Goal: Transaction & Acquisition: Obtain resource

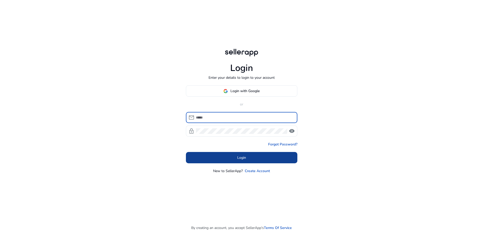
type input "**********"
click at [223, 157] on span at bounding box center [241, 158] width 111 height 12
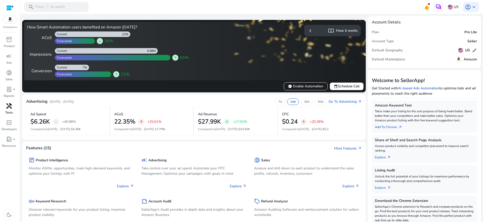
click at [8, 107] on span "handyman" at bounding box center [9, 106] width 6 height 6
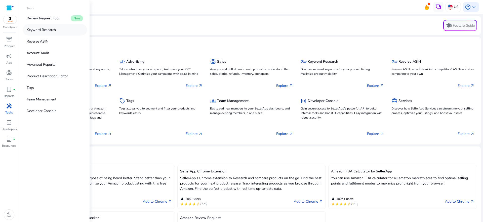
click at [50, 28] on p "Keyword Research" at bounding box center [41, 29] width 29 height 5
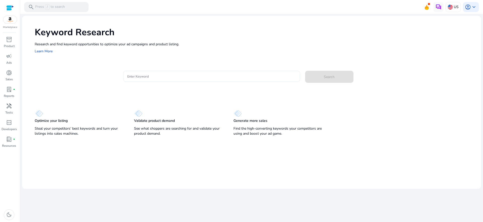
click at [149, 72] on div at bounding box center [211, 76] width 169 height 11
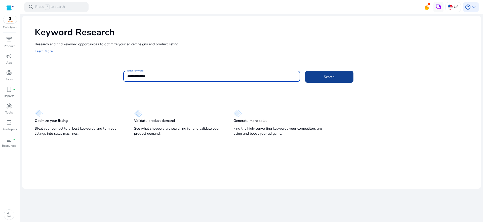
click at [307, 77] on span at bounding box center [329, 77] width 48 height 12
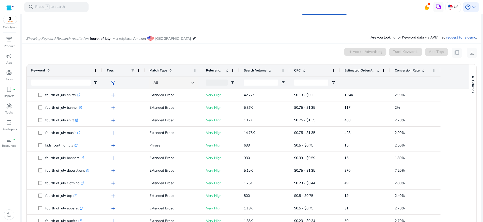
click at [421, 71] on span at bounding box center [423, 70] width 4 height 4
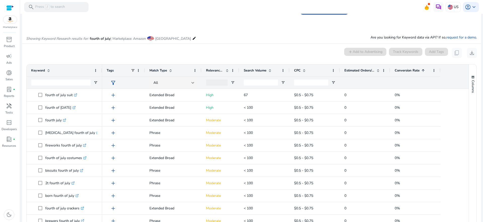
click at [421, 71] on span at bounding box center [423, 70] width 4 height 4
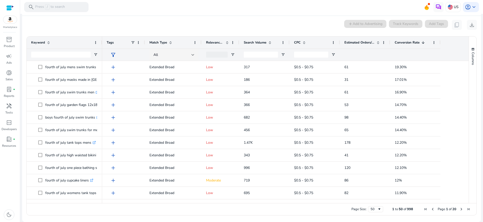
click at [211, 41] on span "Relevance Score" at bounding box center [215, 42] width 18 height 5
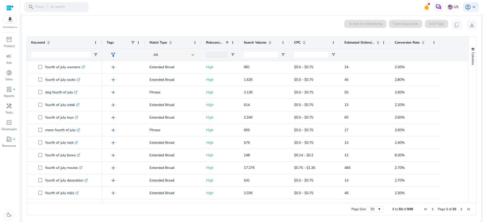
click at [211, 41] on span "Relevance Score" at bounding box center [215, 42] width 18 height 5
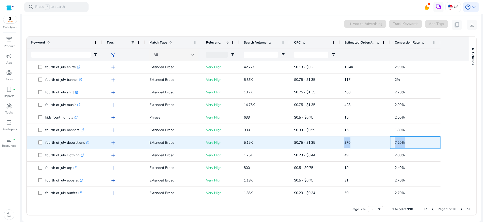
drag, startPoint x: 411, startPoint y: 146, endPoint x: 315, endPoint y: 139, distance: 96.6
click at [315, 139] on div "add Extended Broad Very High 5.15K $0.75 - $1.35 370 7.20%" at bounding box center [271, 142] width 338 height 13
drag, startPoint x: 415, startPoint y: 143, endPoint x: 392, endPoint y: 143, distance: 23.1
click at [391, 143] on div "7.20%" at bounding box center [415, 142] width 50 height 12
click at [415, 144] on span "7.20%" at bounding box center [414, 142] width 41 height 10
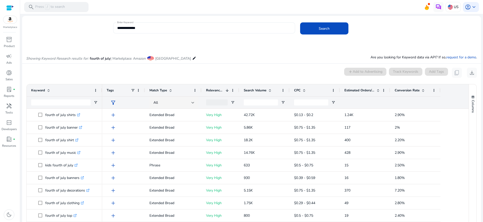
click at [144, 28] on input "**********" at bounding box center [204, 28] width 174 height 6
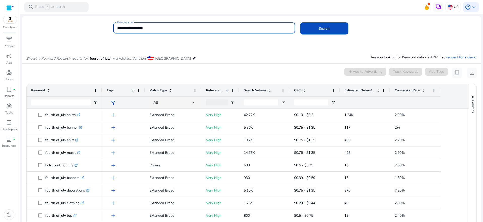
type input "**********"
click at [300, 22] on button "Search" at bounding box center [324, 28] width 48 height 12
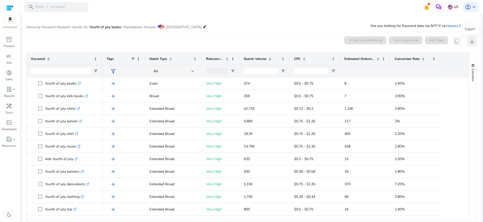
click at [471, 42] on span "download" at bounding box center [472, 41] width 6 height 6
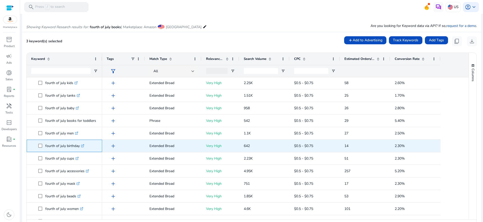
click at [41, 140] on div "fourth of july birthday .st0{fill:#2c8af8}" at bounding box center [64, 146] width 75 height 12
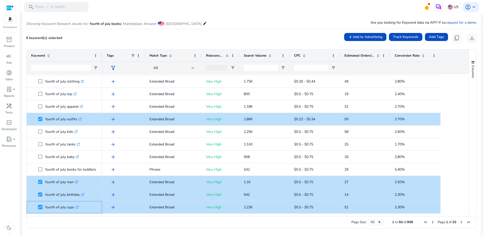
scroll to position [35, 0]
click at [12, 8] on div at bounding box center [10, 8] width 8 height 6
